Goal: Task Accomplishment & Management: Manage account settings

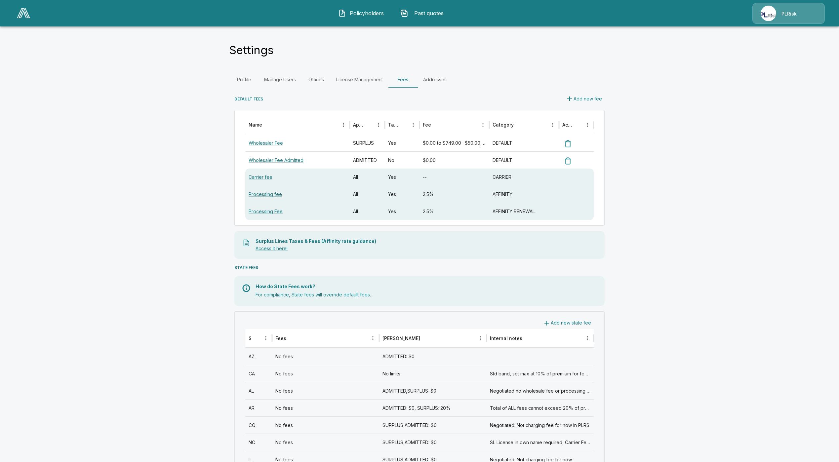
click at [352, 15] on span "Policyholders" at bounding box center [367, 13] width 36 height 8
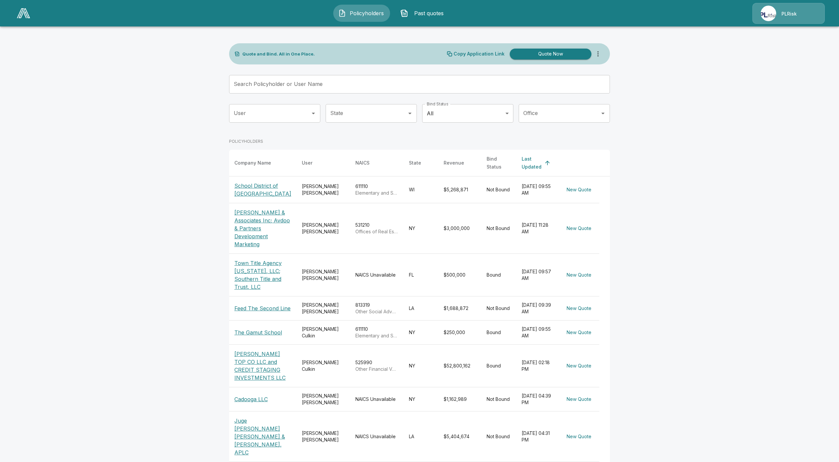
click at [296, 92] on input "Search Policyholder or User Name" at bounding box center [415, 84] width 373 height 19
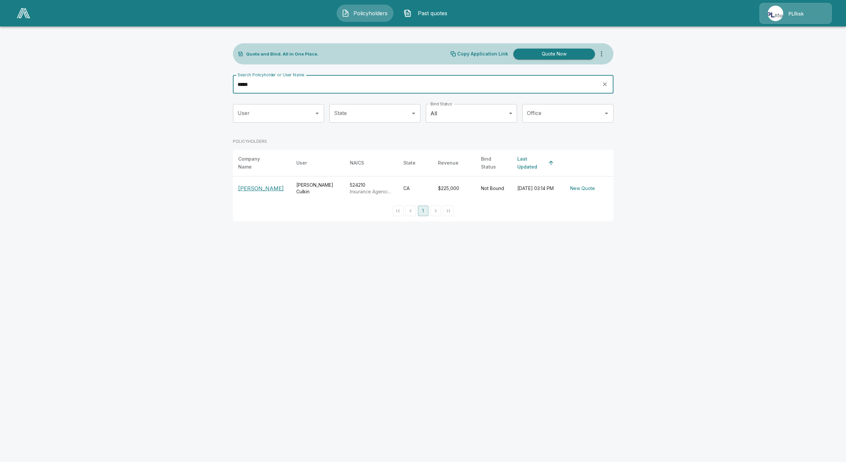
type input "*****"
click at [267, 184] on p "[PERSON_NAME]" at bounding box center [261, 188] width 46 height 8
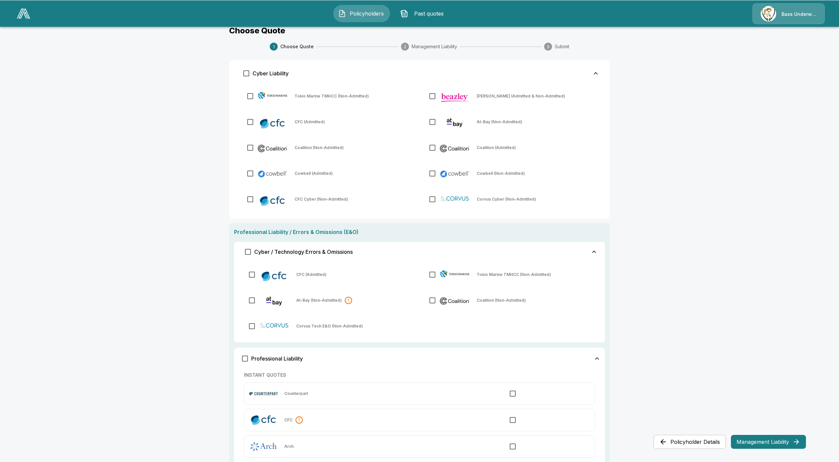
scroll to position [25, 0]
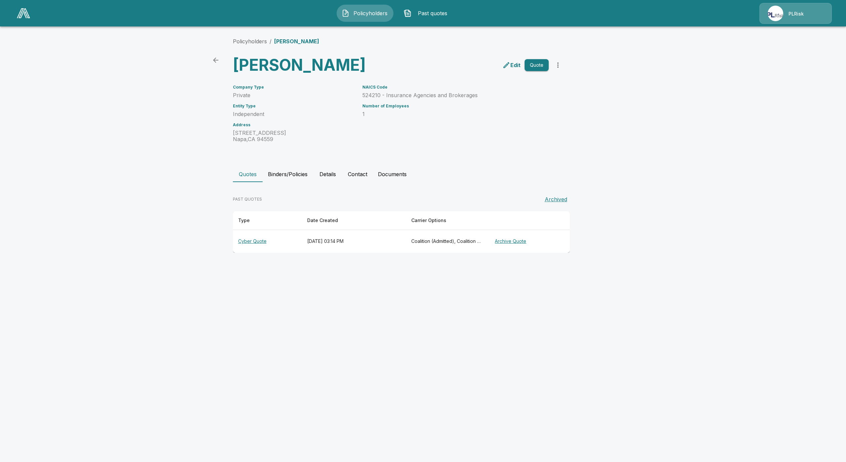
click at [246, 247] on th "Cyber Quote" at bounding box center [267, 241] width 69 height 23
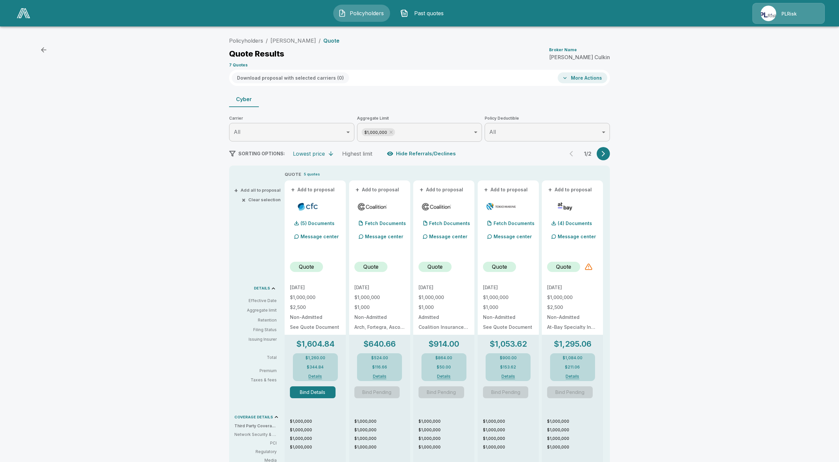
click at [308, 394] on button "Bind Details" at bounding box center [313, 392] width 46 height 12
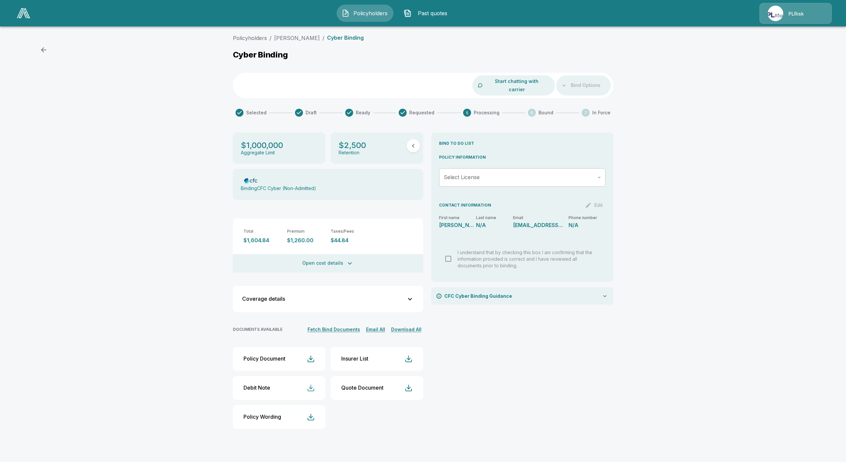
click at [311, 384] on div "button" at bounding box center [311, 388] width 8 height 8
click at [291, 358] on button "Policy Document" at bounding box center [279, 359] width 93 height 24
click at [303, 356] on button "Policy Document" at bounding box center [279, 359] width 93 height 24
